Goal: Information Seeking & Learning: Learn about a topic

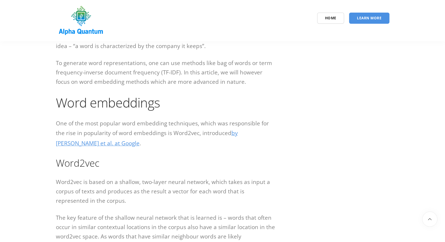
scroll to position [263, 0]
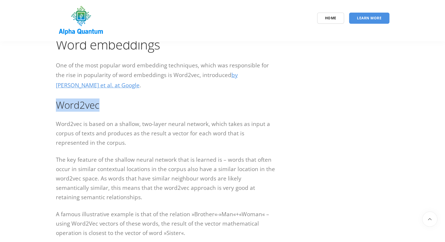
drag, startPoint x: 48, startPoint y: 102, endPoint x: 107, endPoint y: 107, distance: 58.4
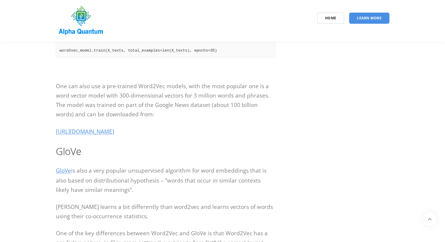
scroll to position [761, 0]
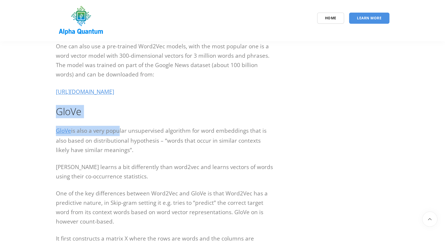
drag, startPoint x: 52, startPoint y: 106, endPoint x: 118, endPoint y: 119, distance: 68.1
click at [118, 119] on div "Introduction to word embeddings – Word2Vec, Glove, FastText and ELMo Introducti…" at bounding box center [166, 152] width 228 height 1683
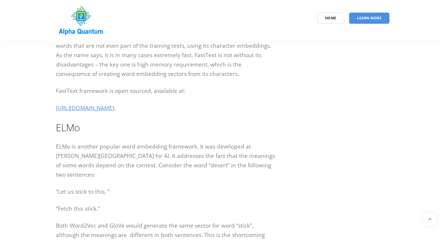
scroll to position [1171, 0]
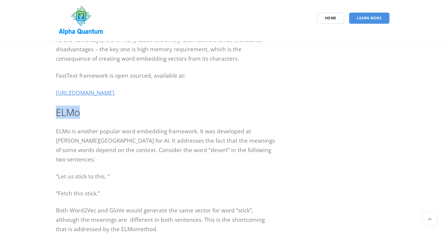
drag, startPoint x: 47, startPoint y: 115, endPoint x: 100, endPoint y: 117, distance: 53.0
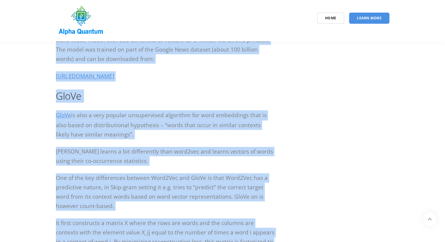
scroll to position [732, 0]
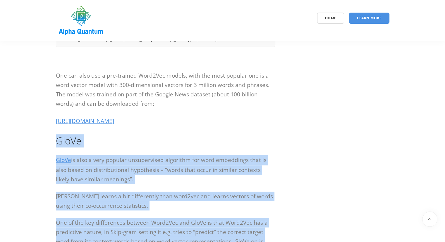
drag, startPoint x: 103, startPoint y: 136, endPoint x: 48, endPoint y: 135, distance: 55.0
click at [48, 135] on section "Introduction to word embeddings – Word2Vec, Glove, FastText and ELMo Introducti…" at bounding box center [222, 181] width 445 height 1744
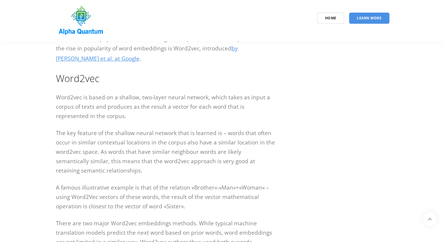
scroll to position [0, 0]
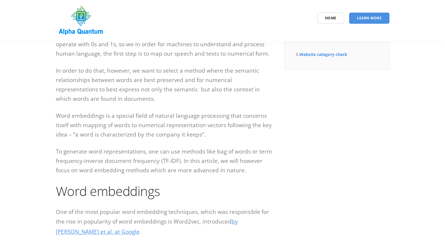
click at [92, 97] on p "In order to do that, however, we want to select a method where the semantic rel…" at bounding box center [166, 84] width 220 height 37
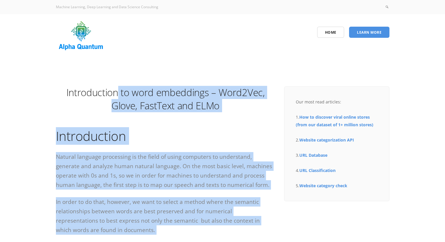
drag, startPoint x: 119, startPoint y: 91, endPoint x: 288, endPoint y: 87, distance: 168.7
click at [217, 134] on h1 "Introduction" at bounding box center [166, 135] width 220 height 17
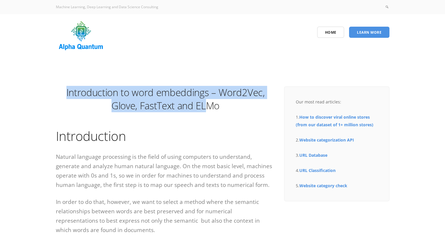
drag, startPoint x: 66, startPoint y: 92, endPoint x: 205, endPoint y: 107, distance: 139.9
click at [205, 107] on h1 "Introduction to word embeddings – Word2Vec, Glove, FastText and ELMo" at bounding box center [166, 99] width 220 height 26
